Goal: Task Accomplishment & Management: Use online tool/utility

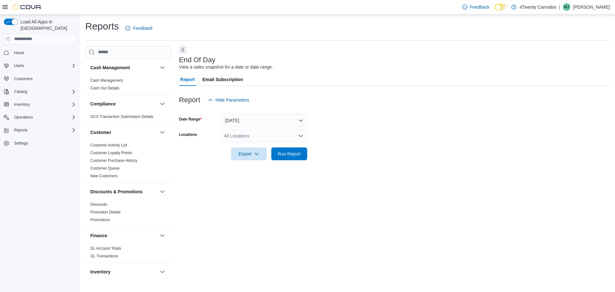
click at [249, 134] on div "All Locations" at bounding box center [264, 135] width 86 height 13
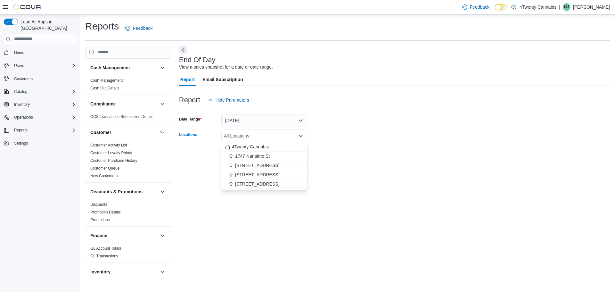
click at [257, 184] on span "[STREET_ADDRESS]" at bounding box center [257, 184] width 44 height 6
click at [257, 184] on div "End Of Day View a sales snapshot for a date or date range. Report Email Subscri…" at bounding box center [394, 161] width 431 height 231
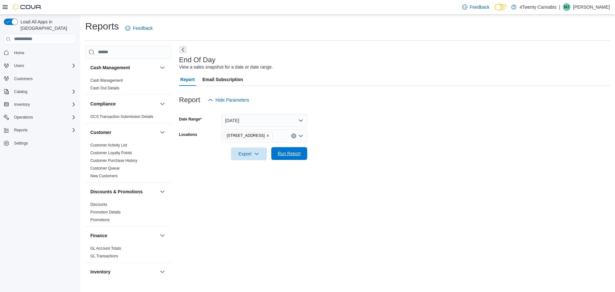
click at [287, 151] on span "Run Report" at bounding box center [289, 153] width 23 height 6
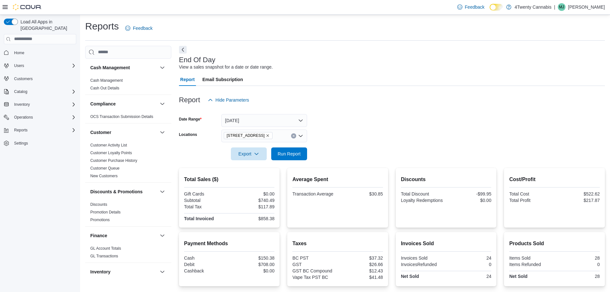
click at [266, 135] on icon "Remove 7389 River Rd from selection in this group" at bounding box center [268, 136] width 4 height 4
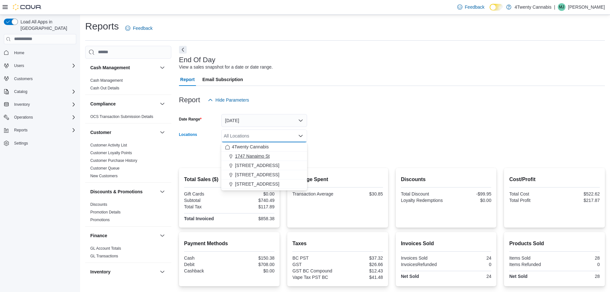
click at [262, 159] on button "1747 Nanaimo St" at bounding box center [264, 155] width 86 height 9
drag, startPoint x: 345, startPoint y: 147, endPoint x: 308, endPoint y: 151, distance: 37.7
click at [345, 147] on div at bounding box center [392, 144] width 426 height 5
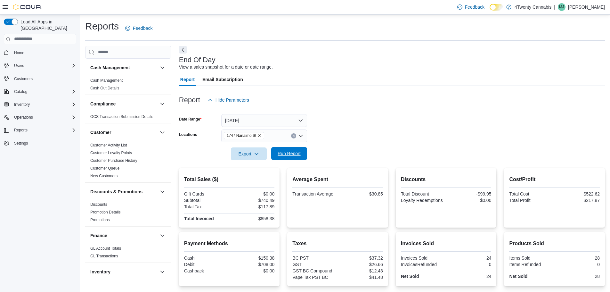
click at [296, 153] on span "Run Report" at bounding box center [289, 153] width 23 height 6
click at [259, 134] on icon "Remove 1747 Nanaimo St from selection in this group" at bounding box center [259, 136] width 4 height 4
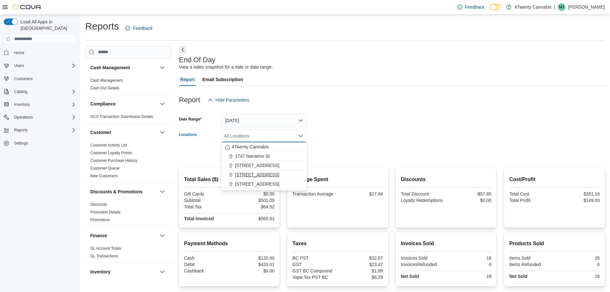
click at [262, 174] on span "[STREET_ADDRESS]" at bounding box center [257, 174] width 44 height 6
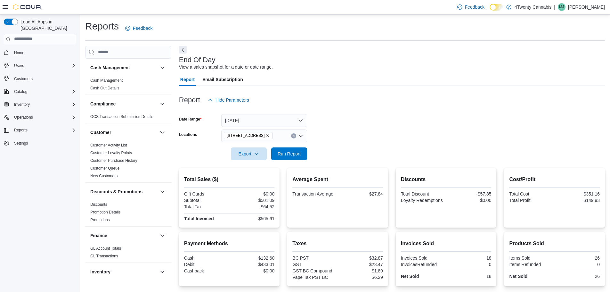
click at [379, 125] on form "Date Range [DATE] Locations [STREET_ADDRESS] Export Run Report" at bounding box center [392, 133] width 426 height 54
click at [293, 152] on span "Run Report" at bounding box center [289, 153] width 23 height 6
click at [266, 134] on icon "Remove 3441 Kingsway Ave from selection in this group" at bounding box center [268, 136] width 4 height 4
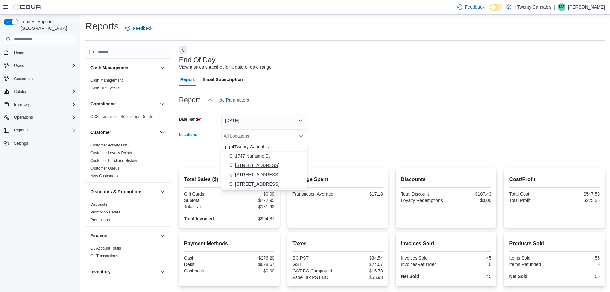
click at [264, 169] on button "[STREET_ADDRESS]" at bounding box center [264, 165] width 86 height 9
click at [381, 124] on form "Date Range [DATE] Locations [GEOGRAPHIC_DATA]. Selected. [STREET_ADDRESS]. Pres…" at bounding box center [392, 133] width 426 height 54
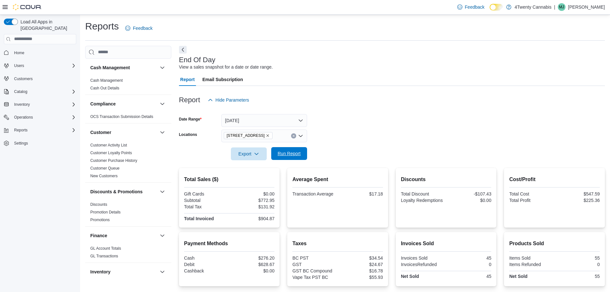
click at [301, 152] on span "Run Report" at bounding box center [289, 153] width 28 height 13
click at [266, 136] on icon "Remove 2426 200 Street from selection in this group" at bounding box center [268, 136] width 4 height 4
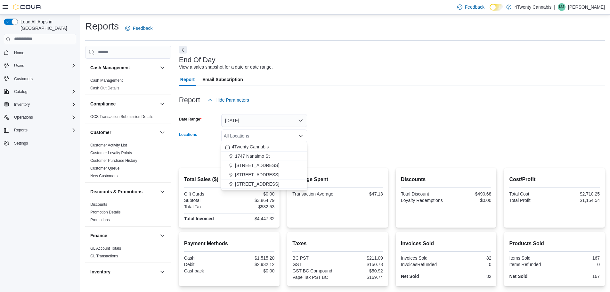
click at [377, 118] on form "Date Range [DATE] Locations All Locations Combo box. Selected. Combo box input.…" at bounding box center [392, 133] width 426 height 54
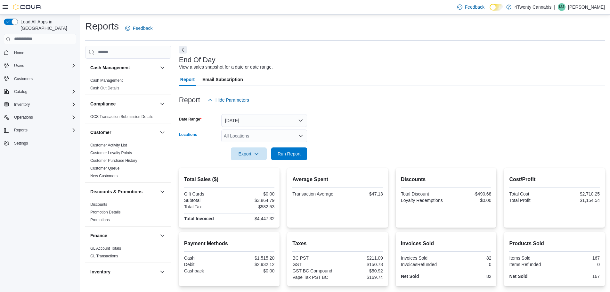
click at [285, 135] on div "All Locations" at bounding box center [264, 135] width 86 height 13
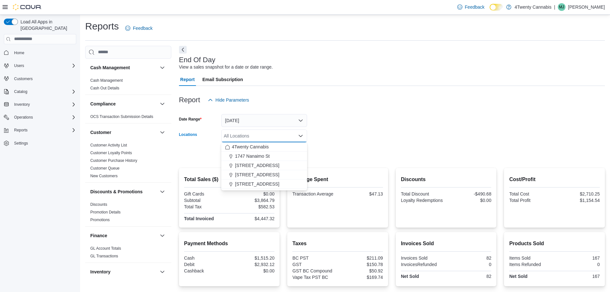
click at [367, 145] on div at bounding box center [392, 144] width 426 height 5
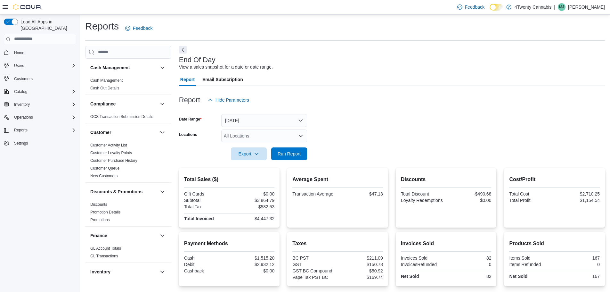
click at [255, 137] on div "All Locations" at bounding box center [264, 135] width 86 height 13
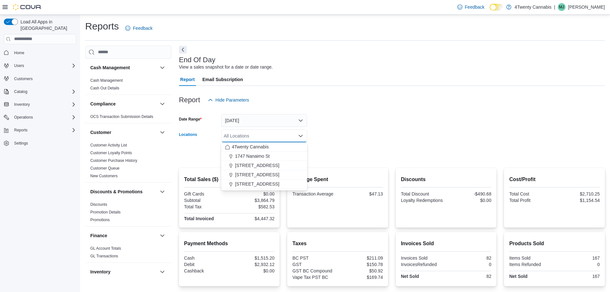
click at [347, 138] on form "Date Range [DATE] Locations All Locations Combo box. Selected. Combo box input.…" at bounding box center [392, 133] width 426 height 54
